Goal: Find specific page/section: Find specific page/section

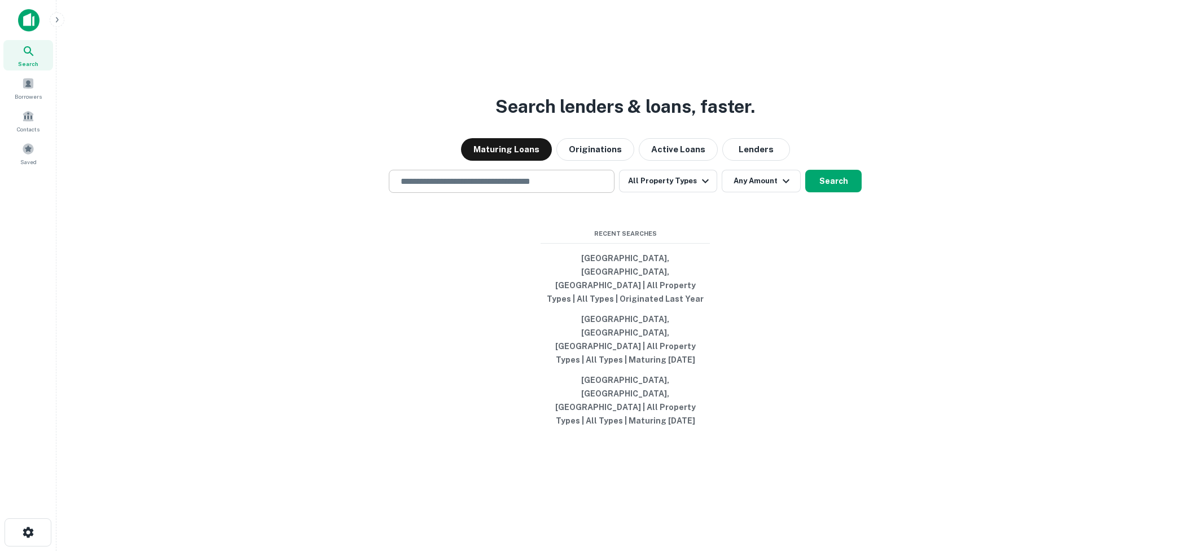
click at [468, 193] on div "​" at bounding box center [502, 181] width 226 height 23
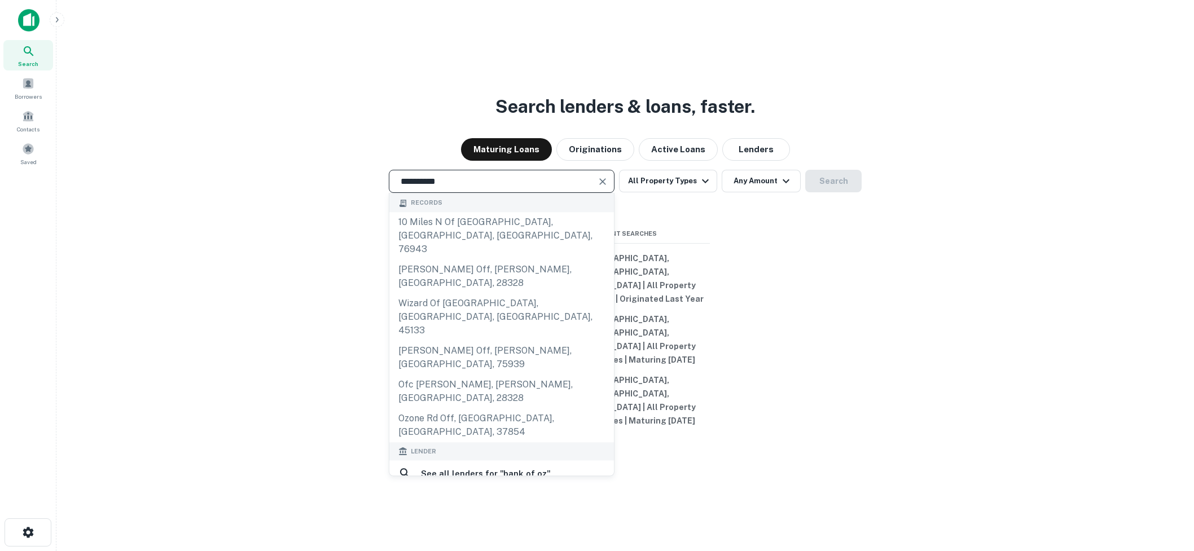
type input "**********"
click at [479, 492] on div "bank ozk" at bounding box center [501, 500] width 206 height 17
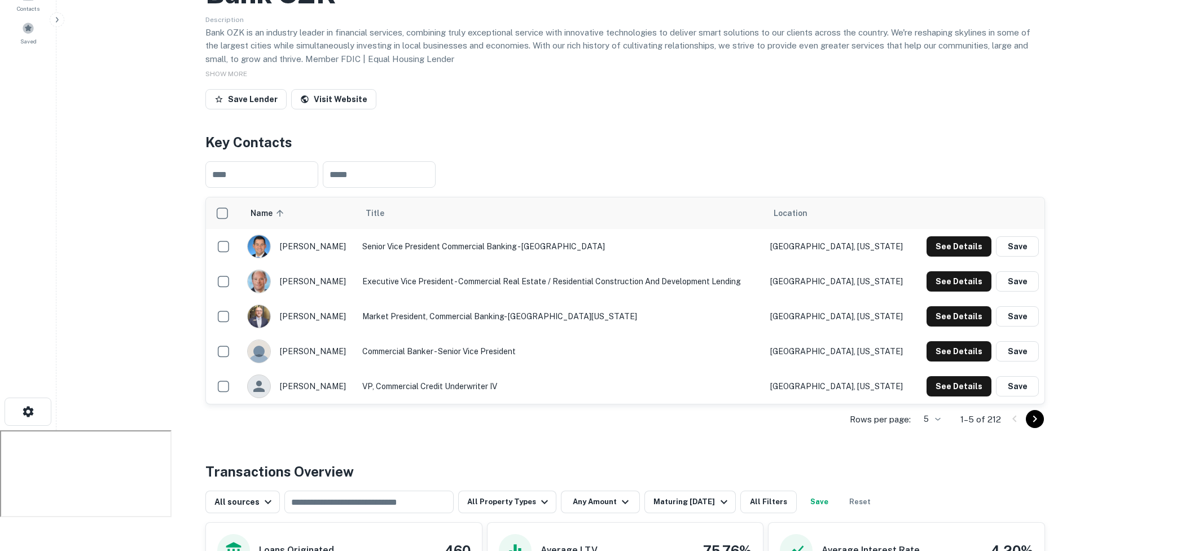
scroll to position [102, 0]
